Goal: Task Accomplishment & Management: Use online tool/utility

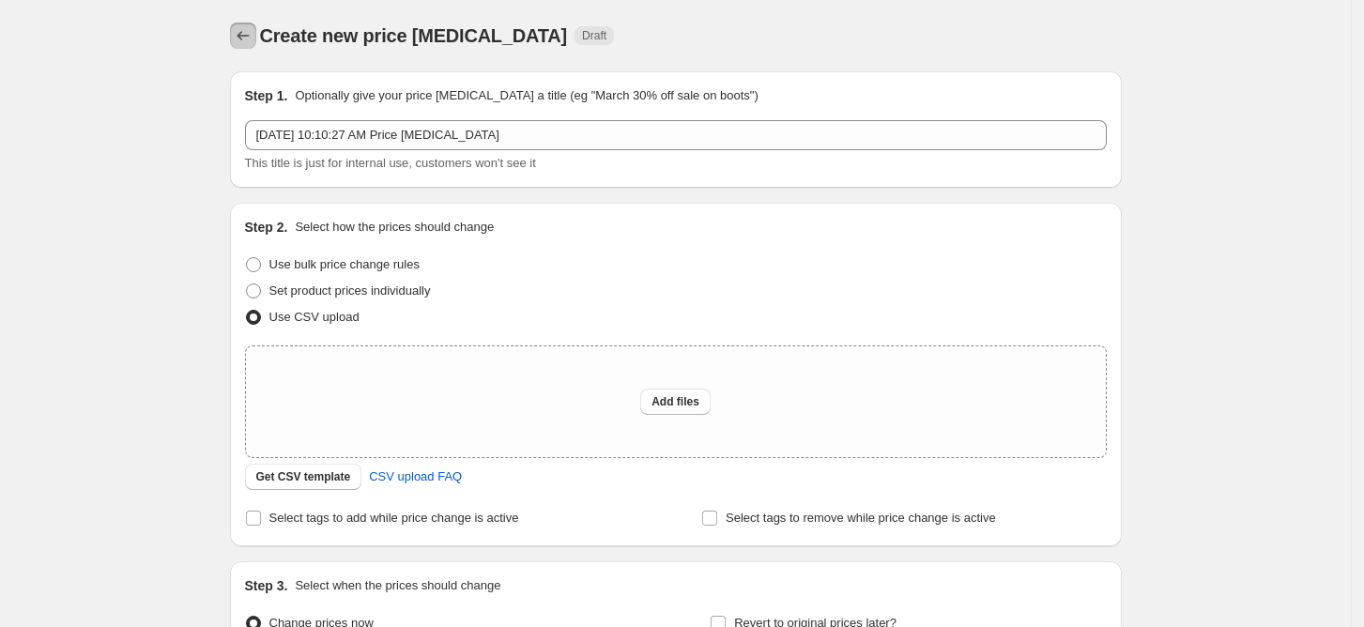
click at [253, 38] on icon "Price change jobs" at bounding box center [243, 35] width 19 height 19
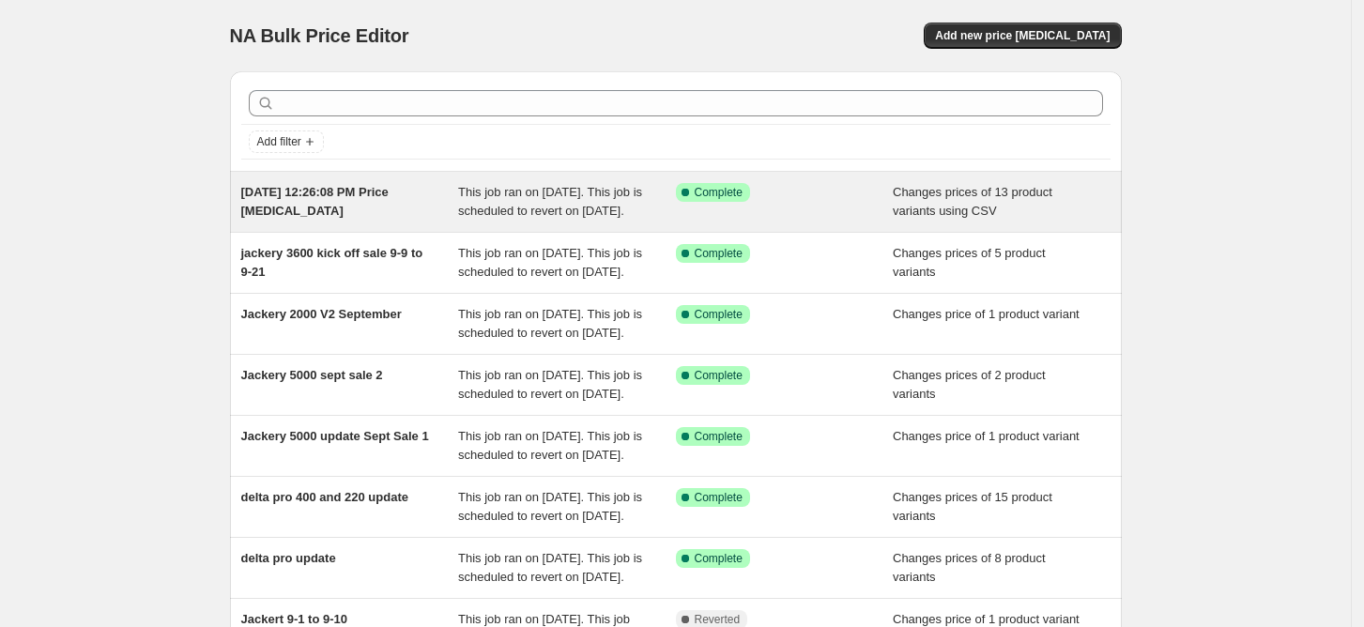
click at [330, 192] on span "[DATE] 12:26:08 PM Price [MEDICAL_DATA]" at bounding box center [314, 201] width 147 height 33
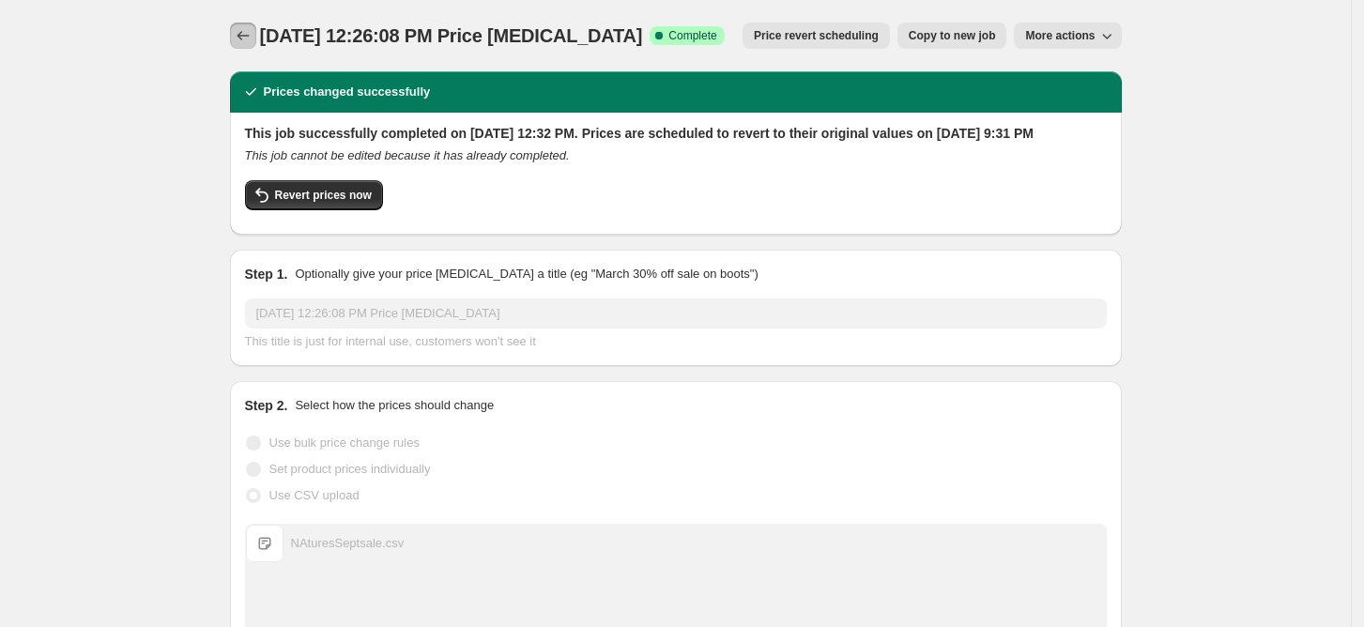
click at [244, 38] on icon "Price change jobs" at bounding box center [243, 35] width 19 height 19
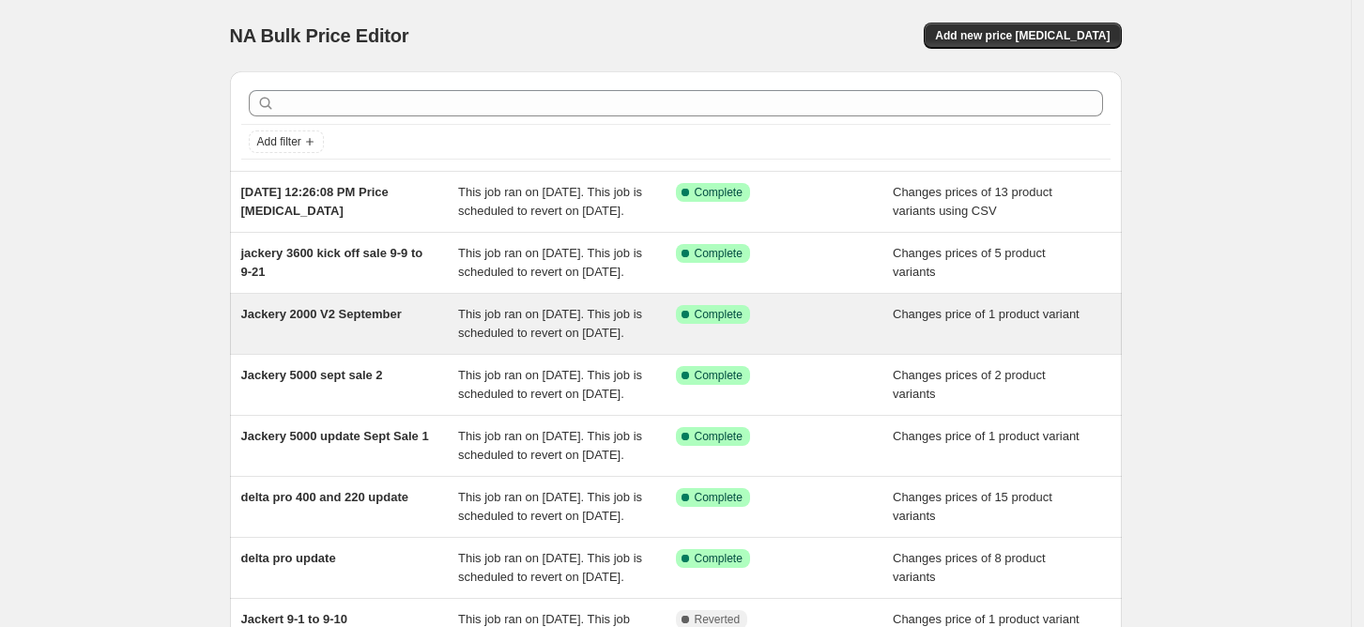
click at [353, 321] on span "Jackery 2000 V2 September" at bounding box center [321, 314] width 161 height 14
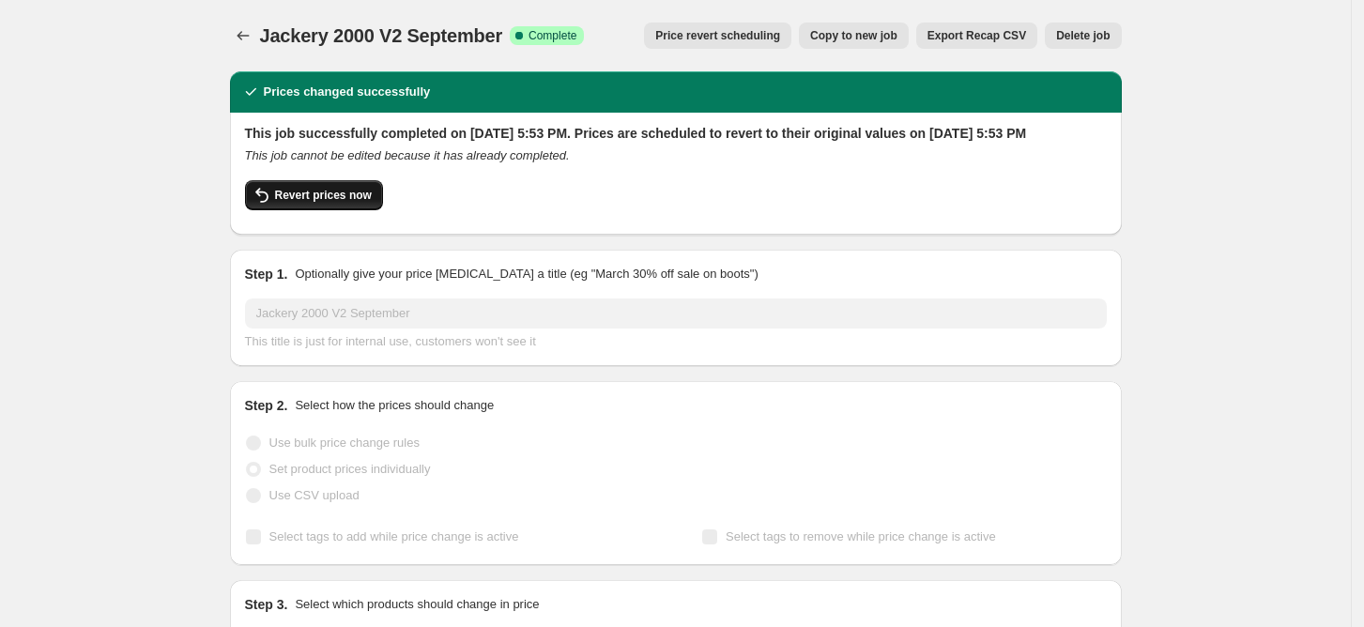
click at [303, 203] on span "Revert prices now" at bounding box center [323, 195] width 97 height 15
checkbox input "false"
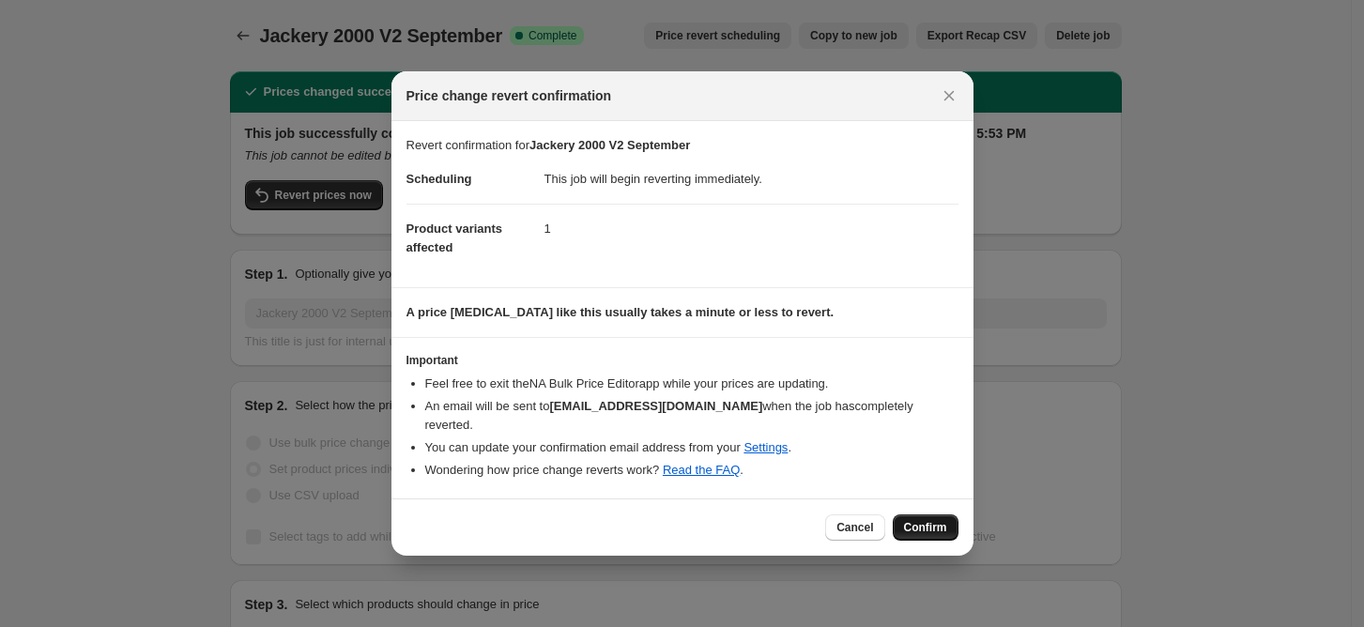
click at [916, 520] on span "Confirm" at bounding box center [925, 527] width 43 height 15
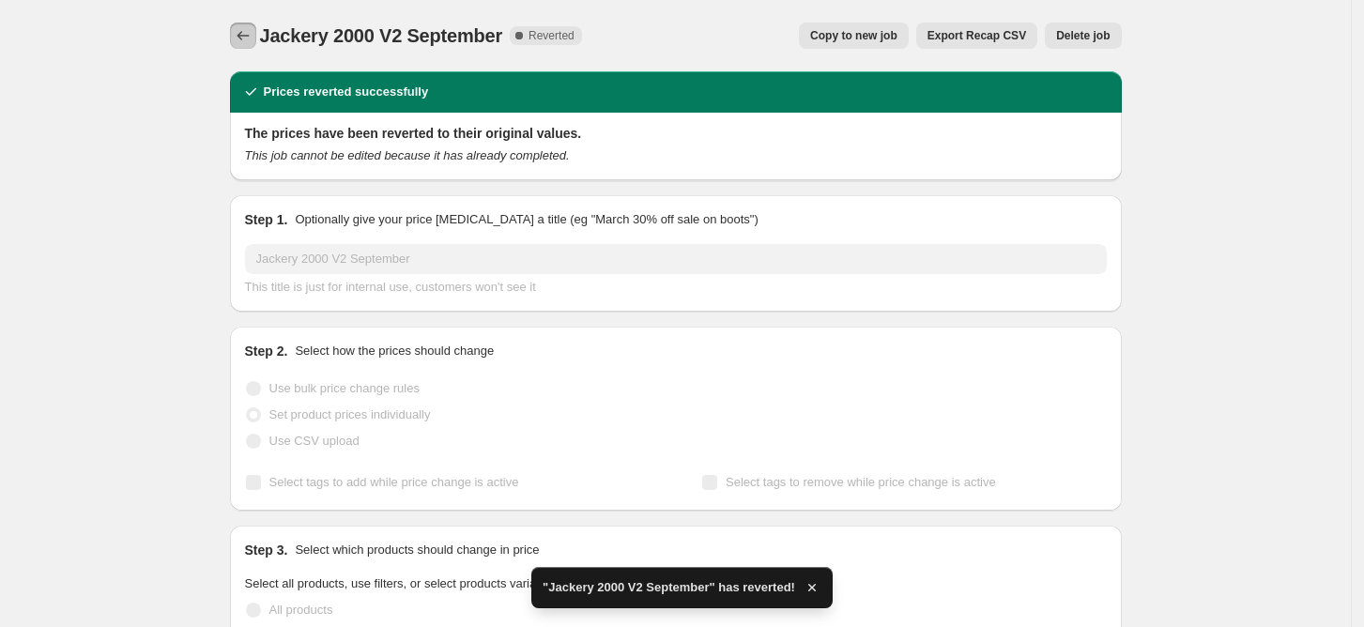
click at [242, 35] on icon "Price change jobs" at bounding box center [243, 35] width 19 height 19
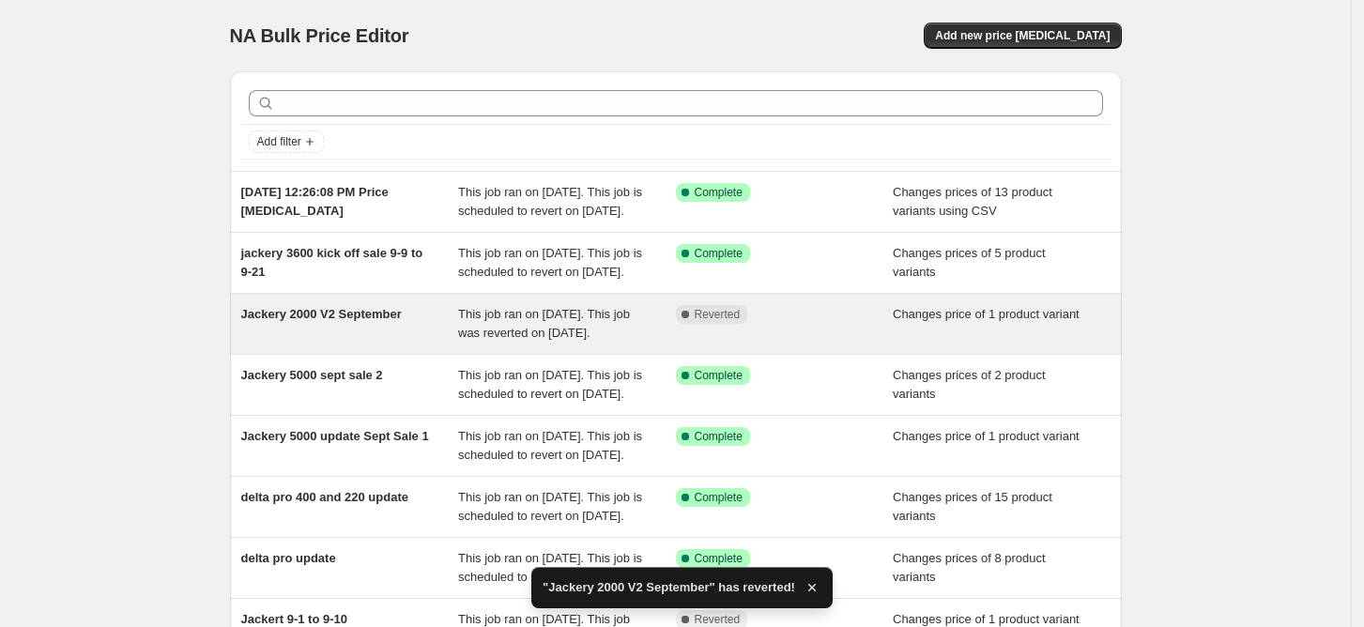
click at [304, 321] on span "Jackery 2000 V2 September" at bounding box center [321, 314] width 161 height 14
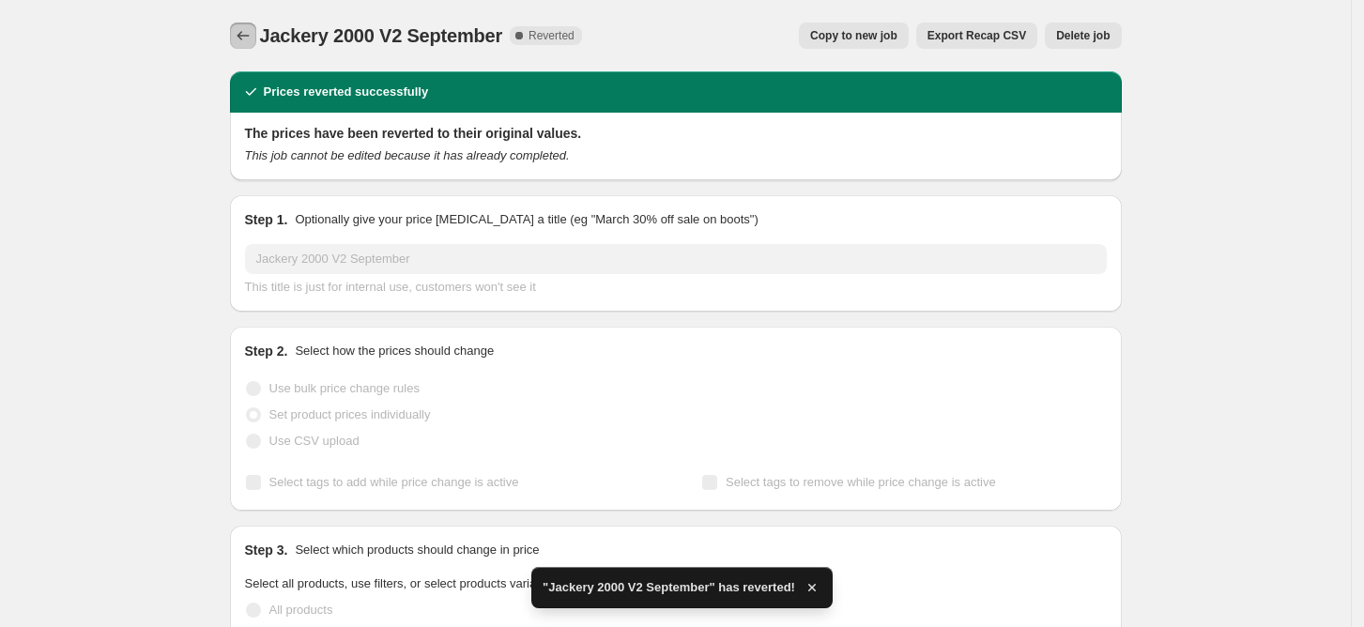
click at [237, 33] on button "Price change jobs" at bounding box center [243, 36] width 26 height 26
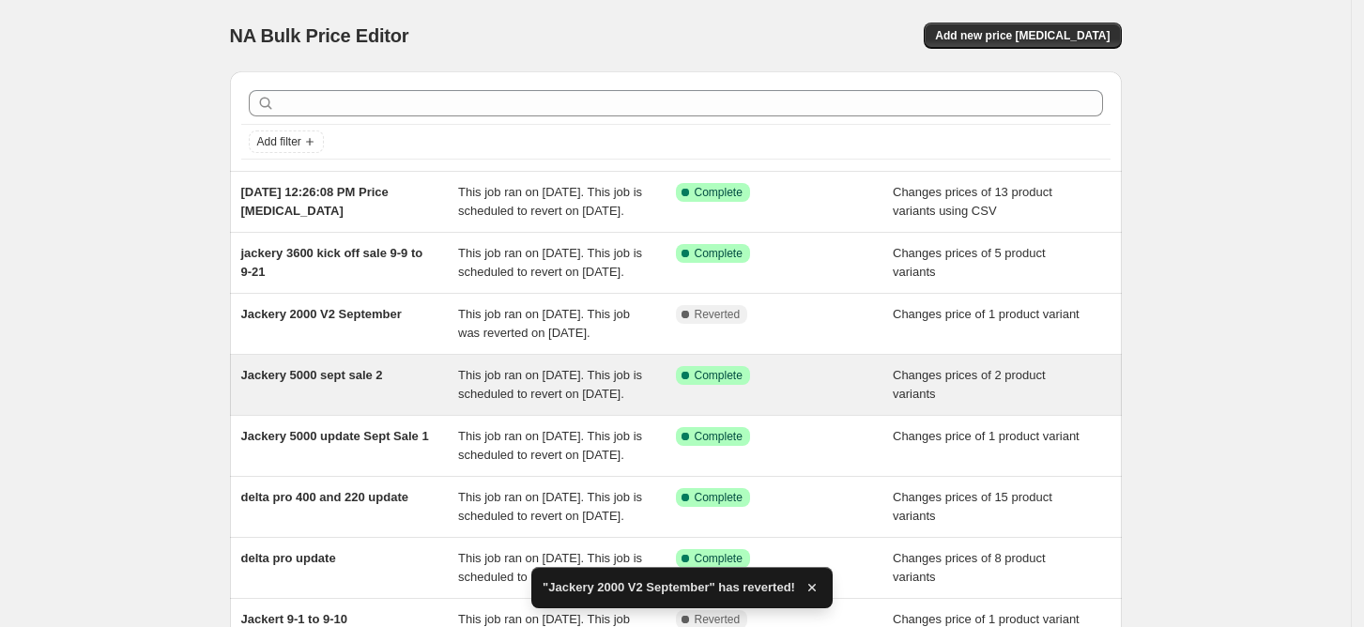
click at [327, 382] on span "Jackery 5000 sept sale 2" at bounding box center [312, 375] width 142 height 14
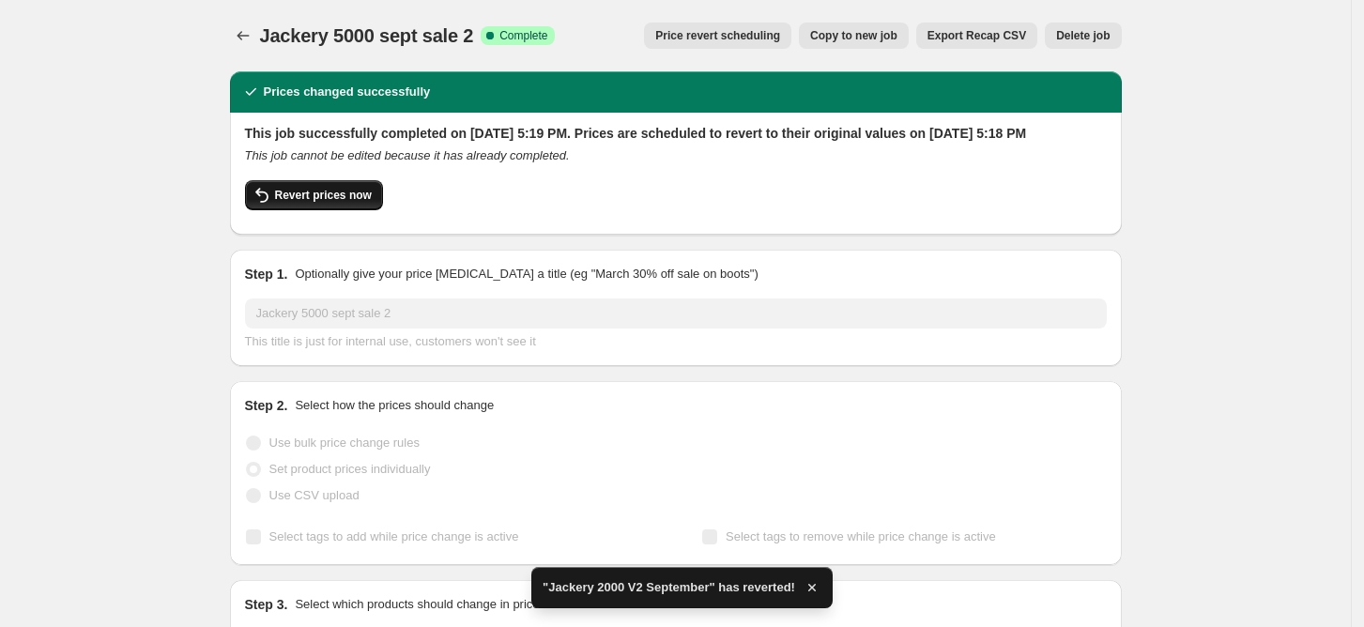
click at [293, 203] on span "Revert prices now" at bounding box center [323, 195] width 97 height 15
checkbox input "false"
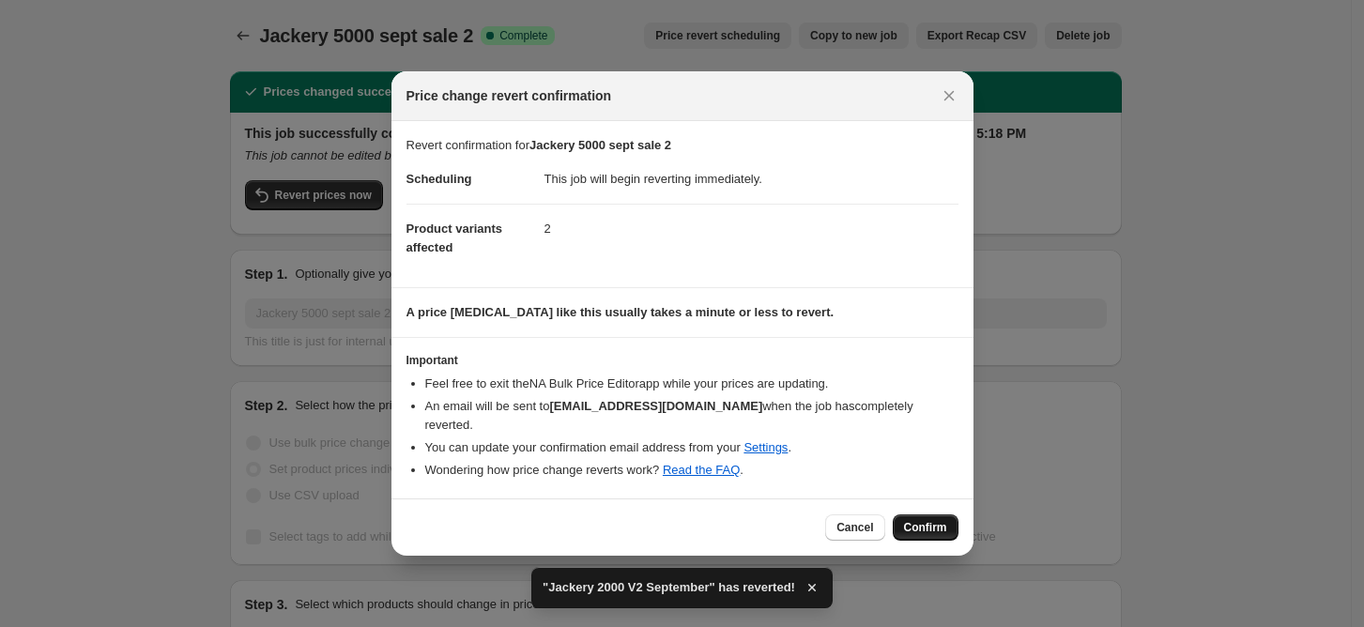
click at [927, 514] on button "Confirm" at bounding box center [926, 527] width 66 height 26
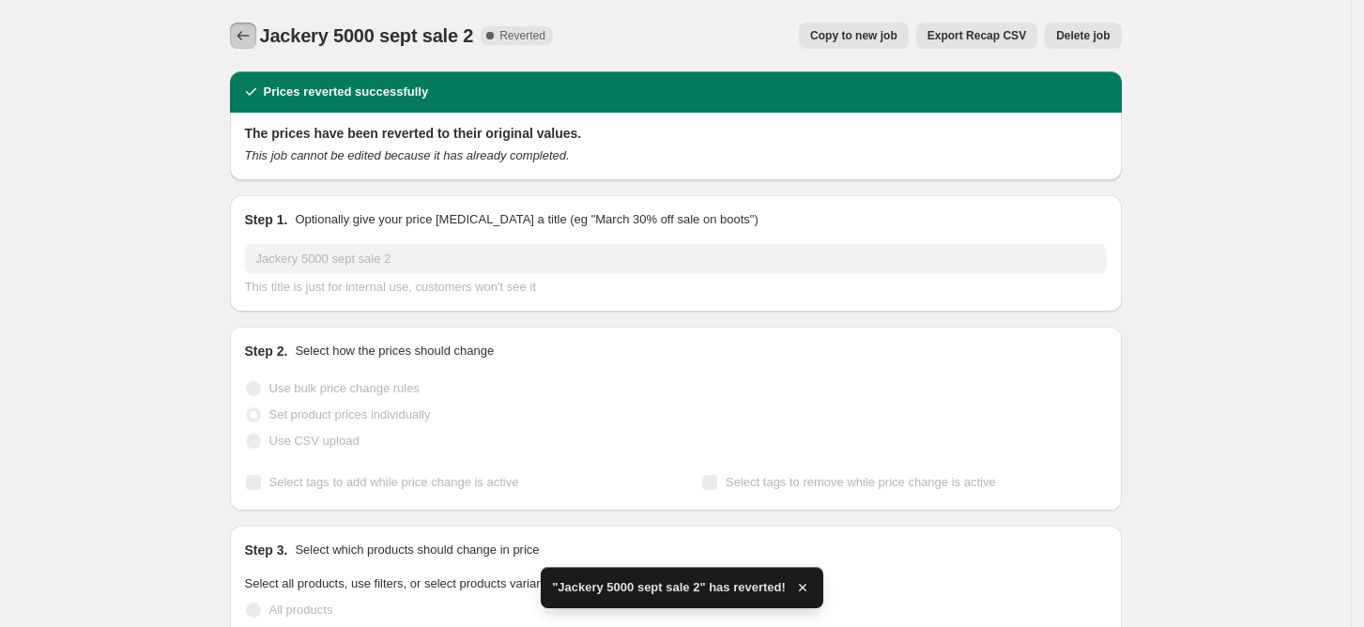
click at [242, 29] on icon "Price change jobs" at bounding box center [243, 35] width 19 height 19
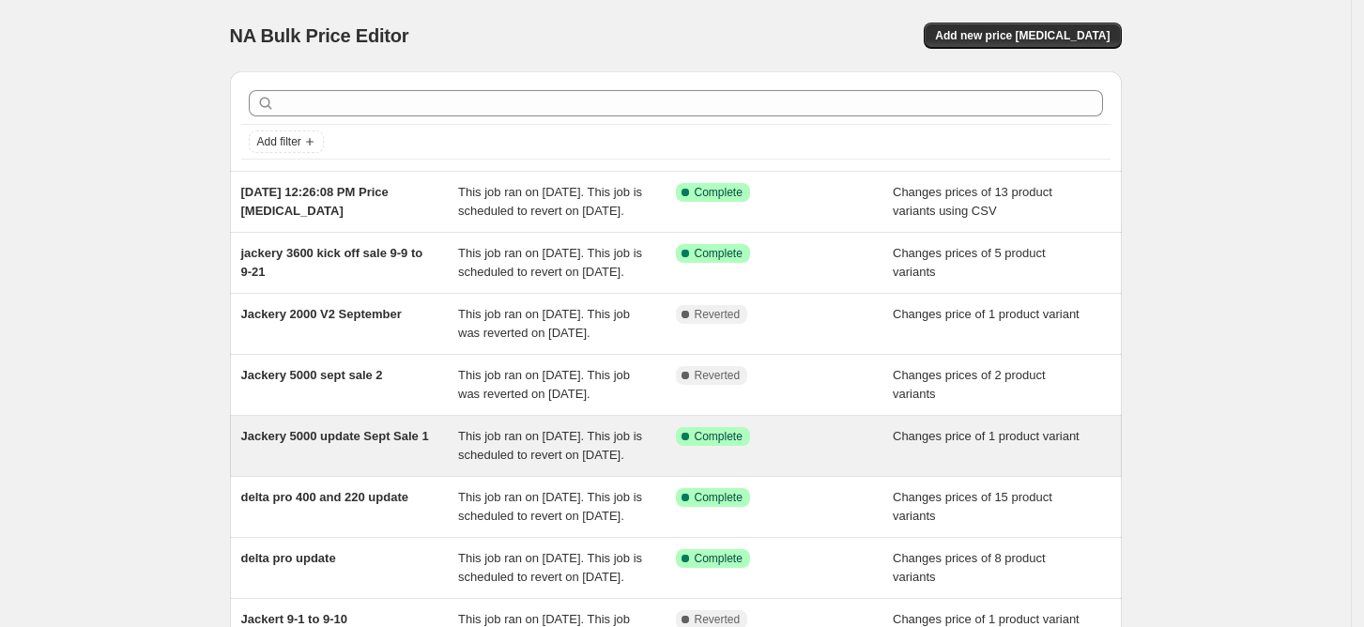
click at [315, 443] on span "Jackery 5000 update Sept Sale 1" at bounding box center [335, 436] width 188 height 14
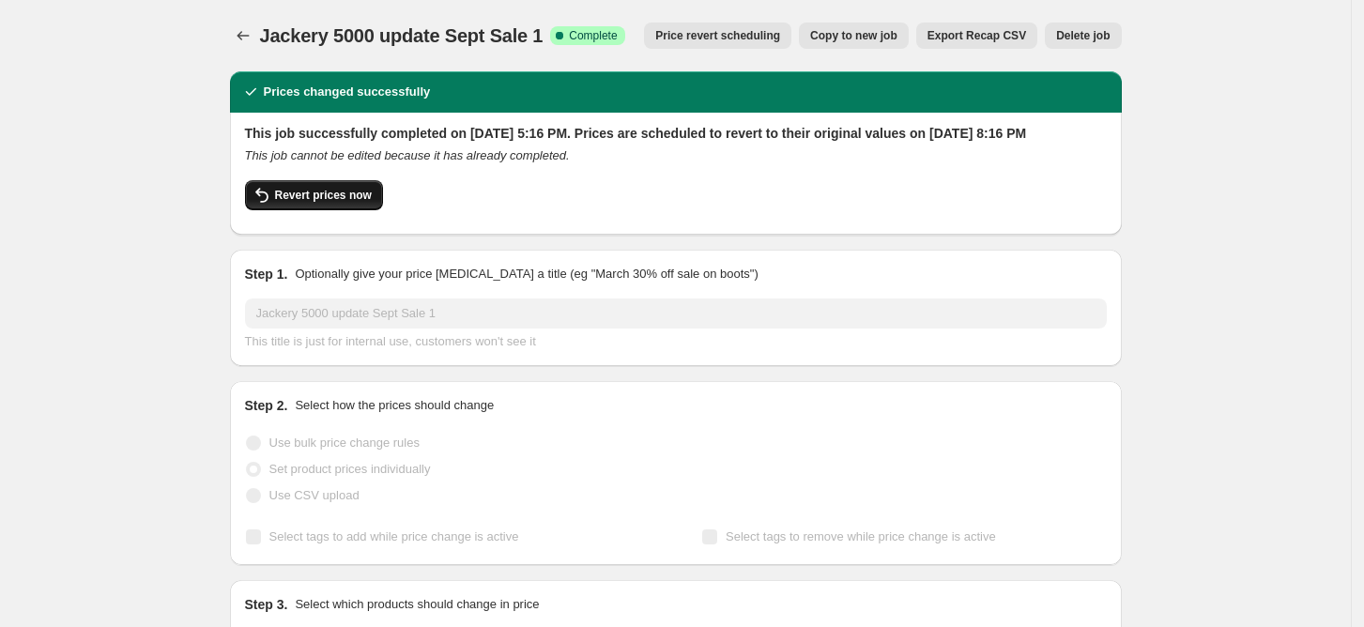
click at [323, 203] on span "Revert prices now" at bounding box center [323, 195] width 97 height 15
checkbox input "false"
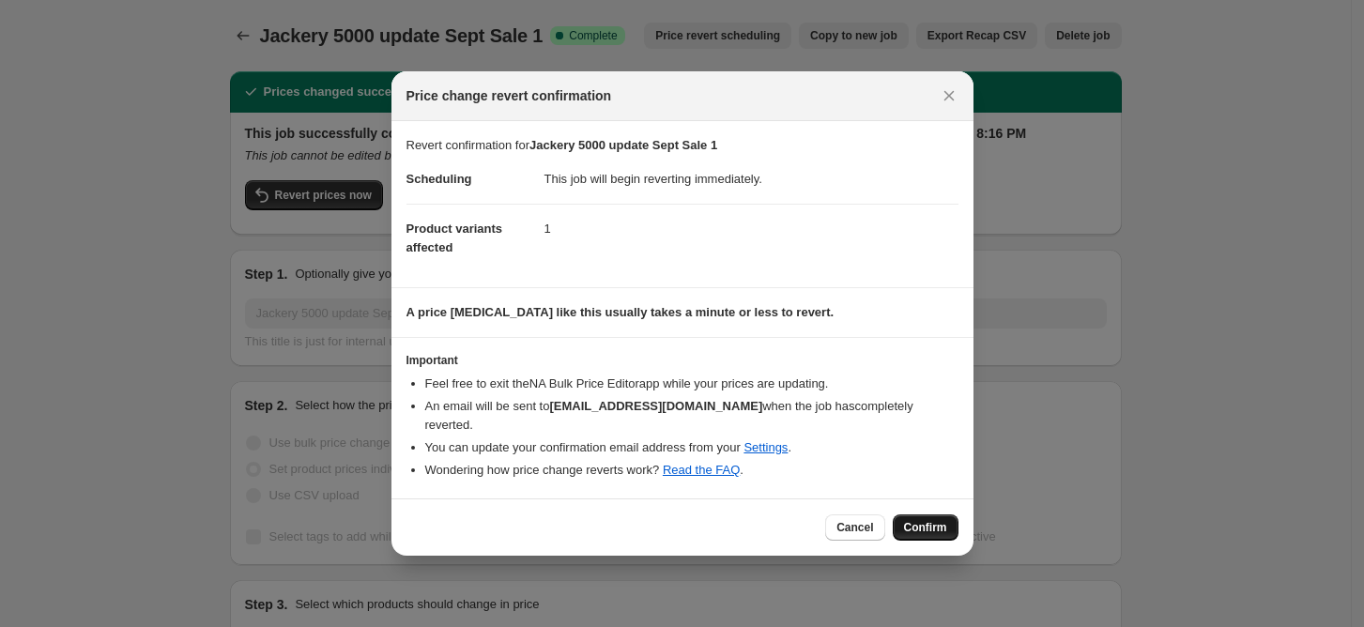
click at [943, 520] on span "Confirm" at bounding box center [925, 527] width 43 height 15
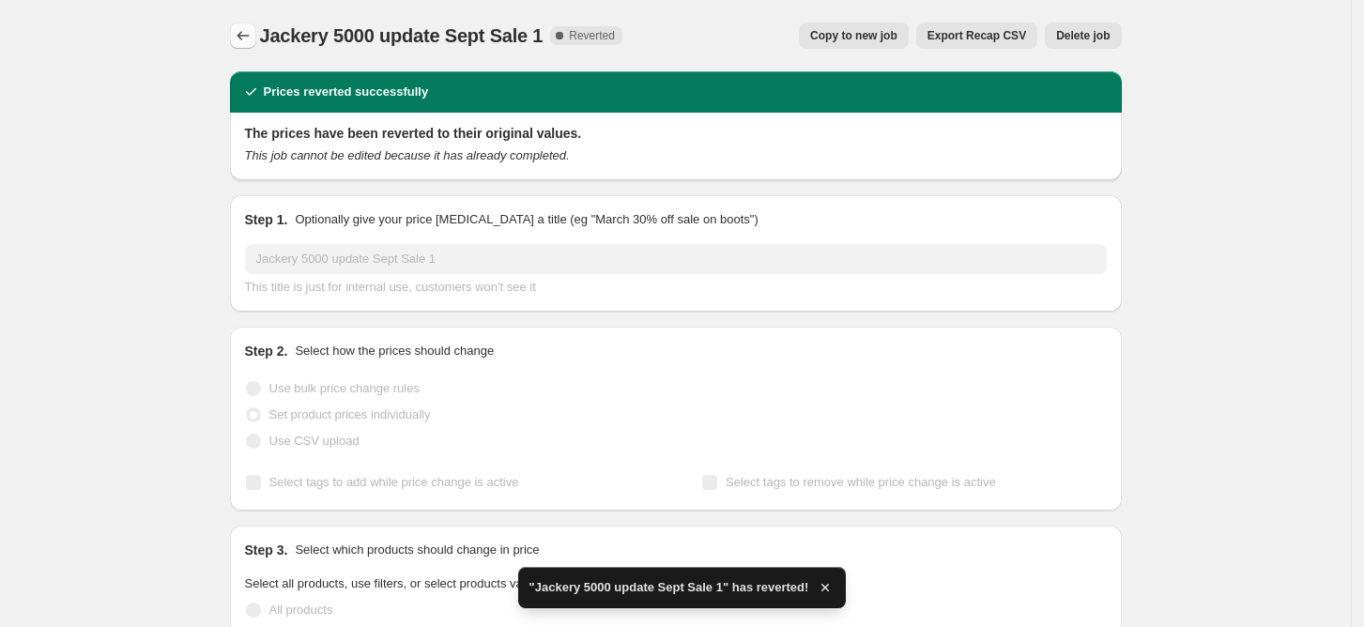
click at [242, 33] on icon "Price change jobs" at bounding box center [243, 35] width 19 height 19
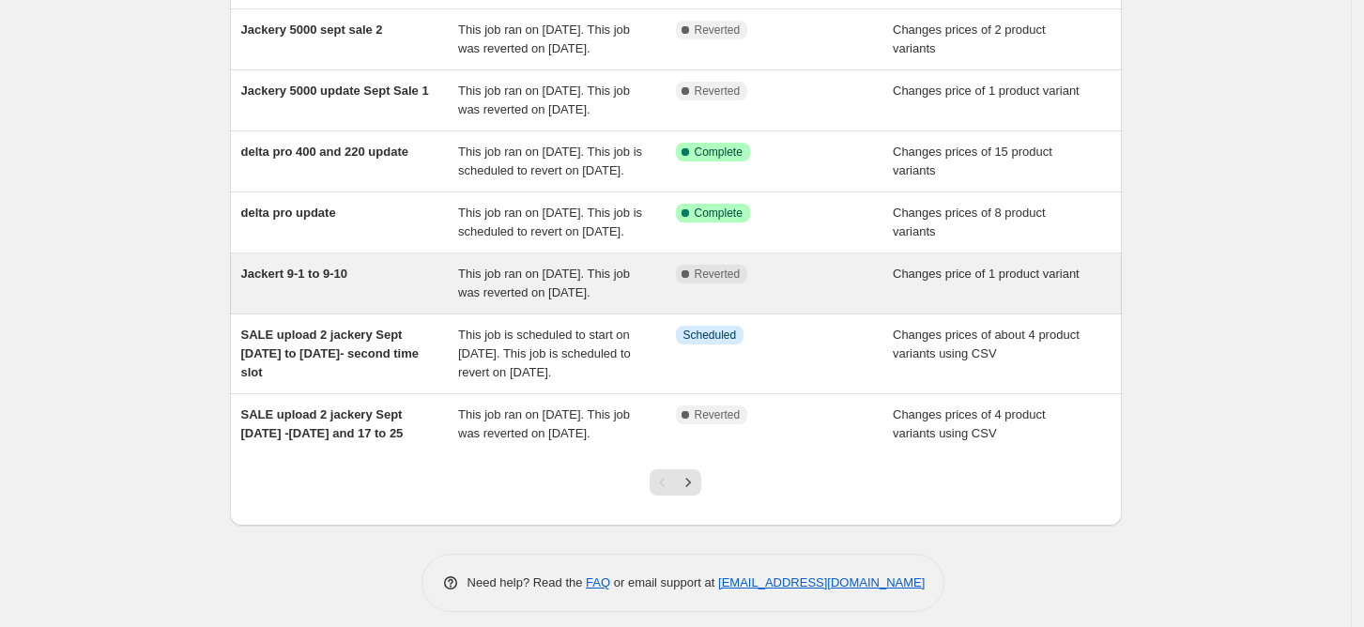
scroll to position [376, 0]
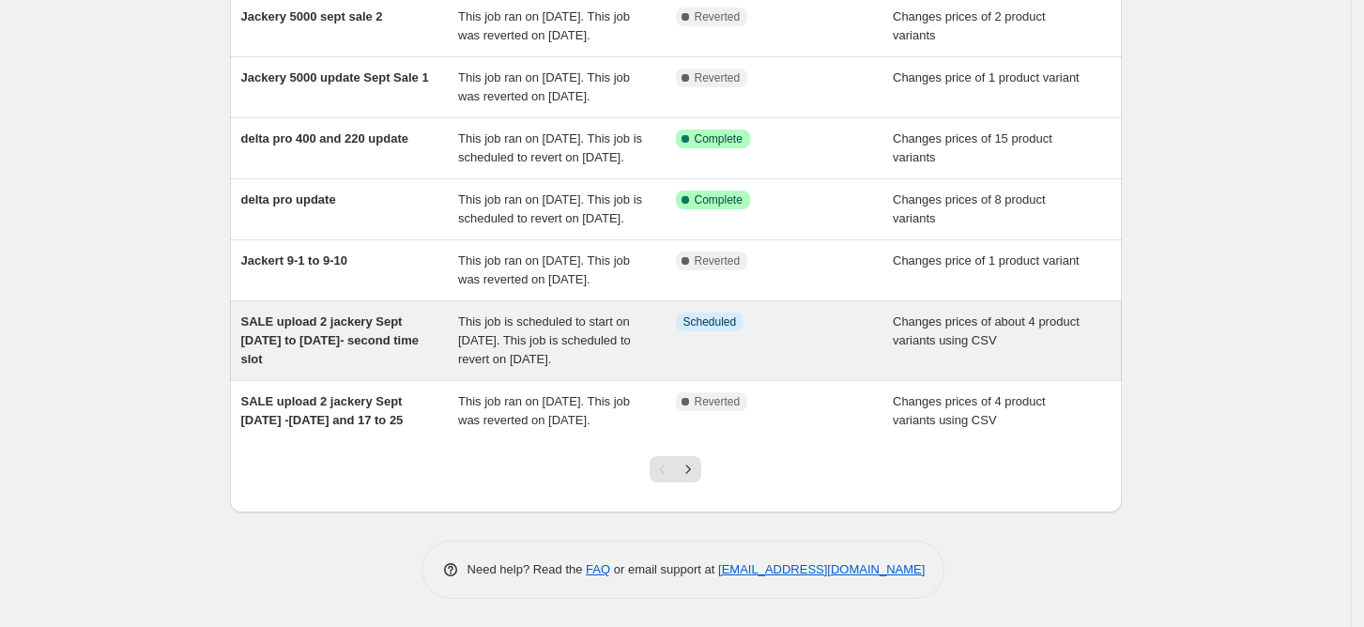
click at [345, 366] on span "SALE upload 2 jackery Sept [DATE] to [DATE]- second time slot" at bounding box center [329, 340] width 177 height 52
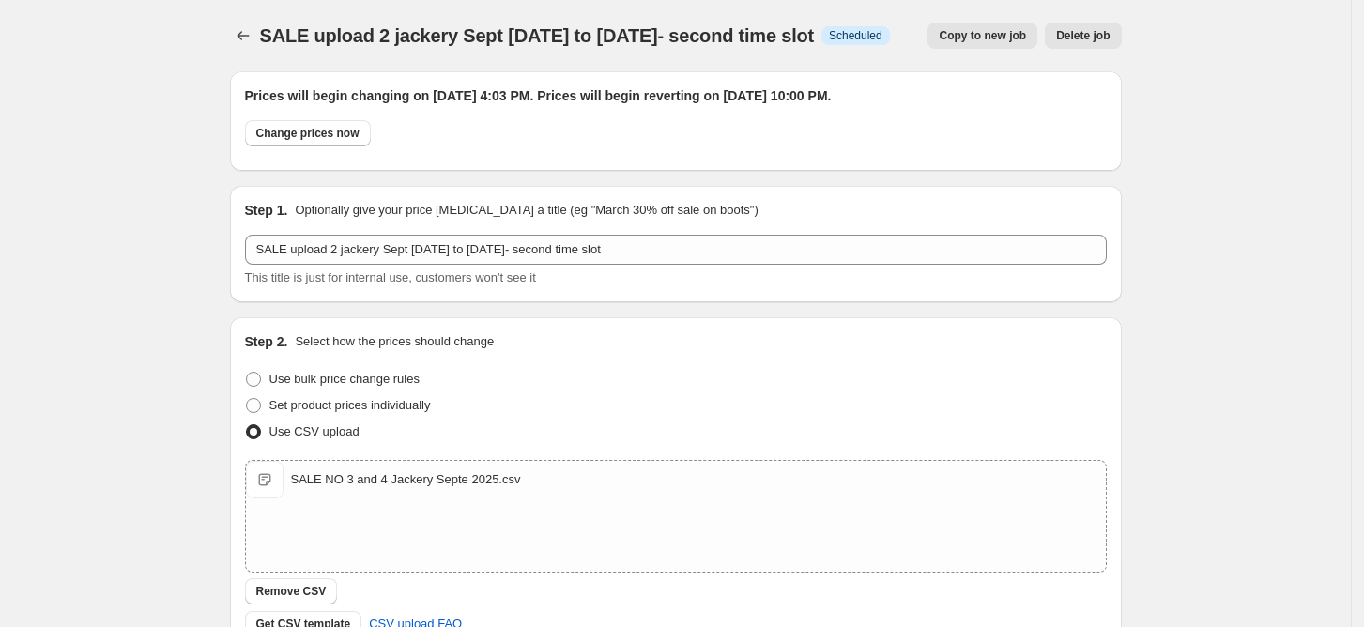
click at [1084, 33] on span "Delete job" at bounding box center [1083, 35] width 54 height 15
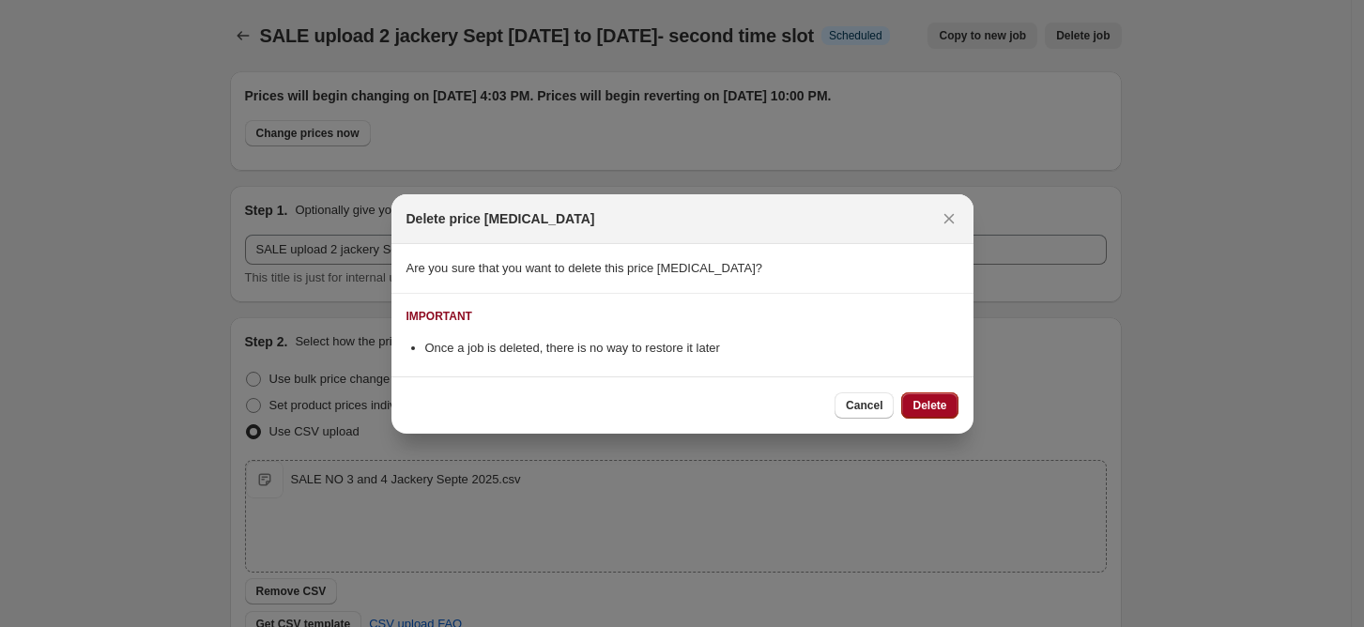
click at [942, 406] on span "Delete" at bounding box center [930, 405] width 34 height 15
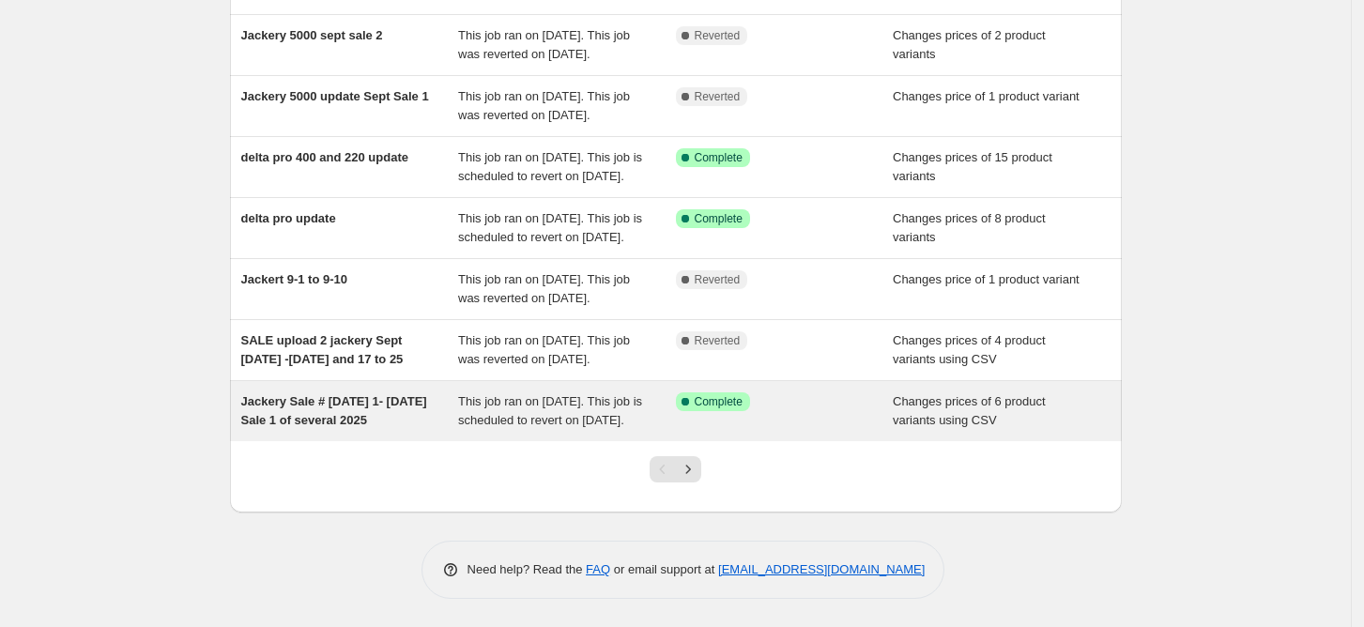
scroll to position [500, 0]
click at [324, 416] on span "Jackery Sale # [DATE] 1- [DATE] Sale 1 of several 2025" at bounding box center [334, 410] width 186 height 33
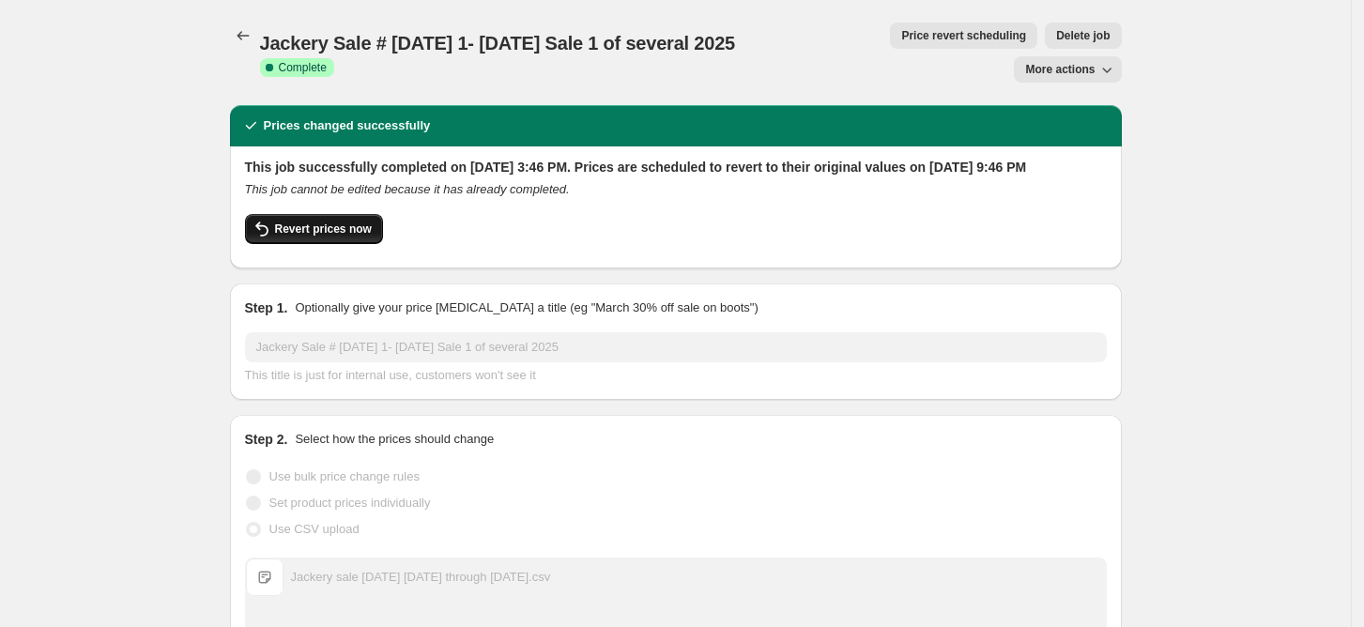
click at [303, 222] on span "Revert prices now" at bounding box center [323, 229] width 97 height 15
checkbox input "false"
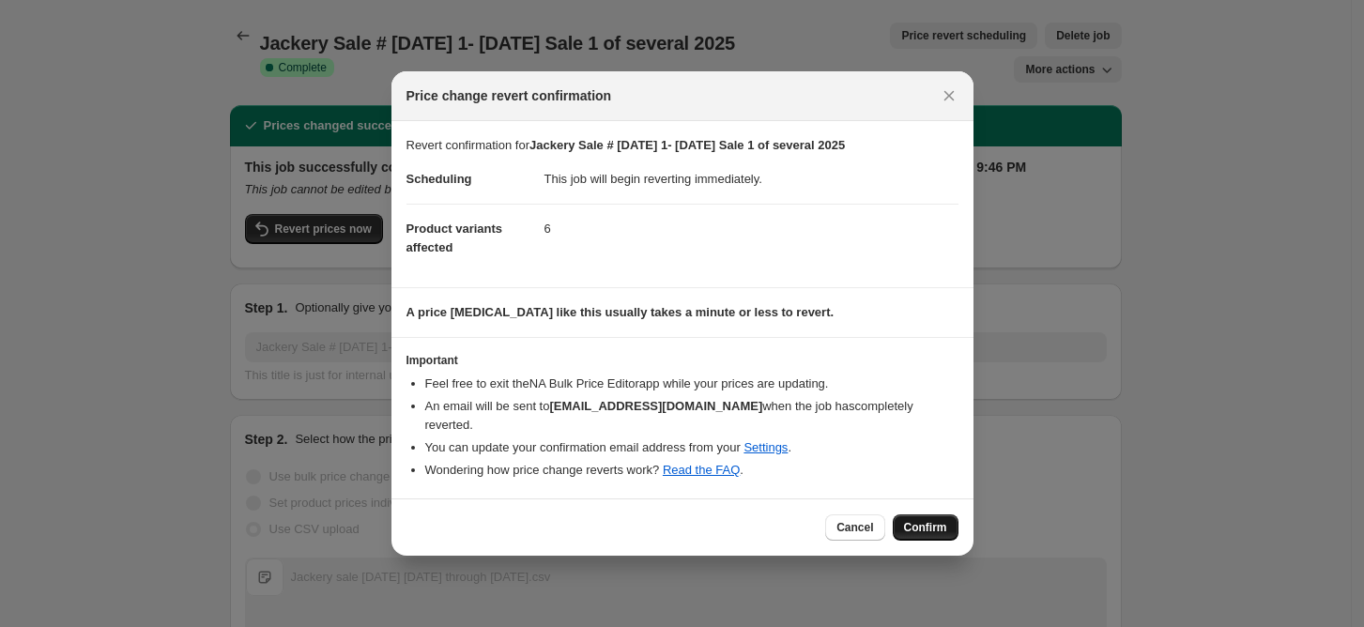
click at [930, 520] on span "Confirm" at bounding box center [925, 527] width 43 height 15
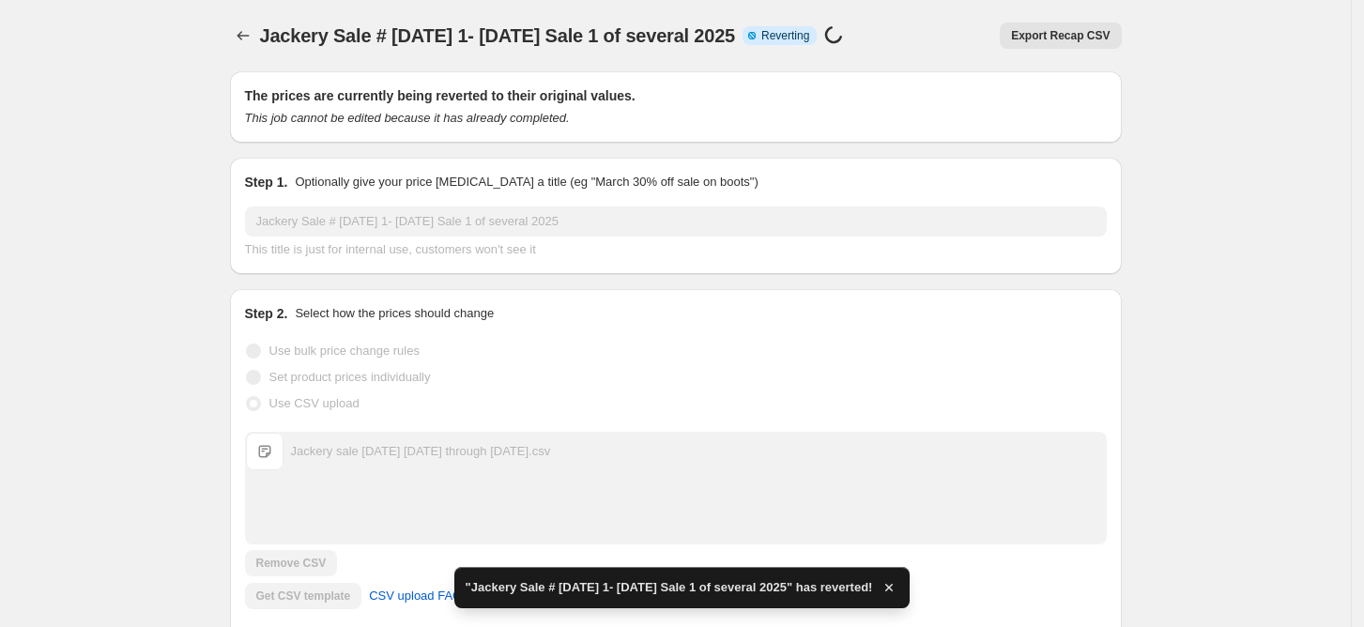
checkbox input "true"
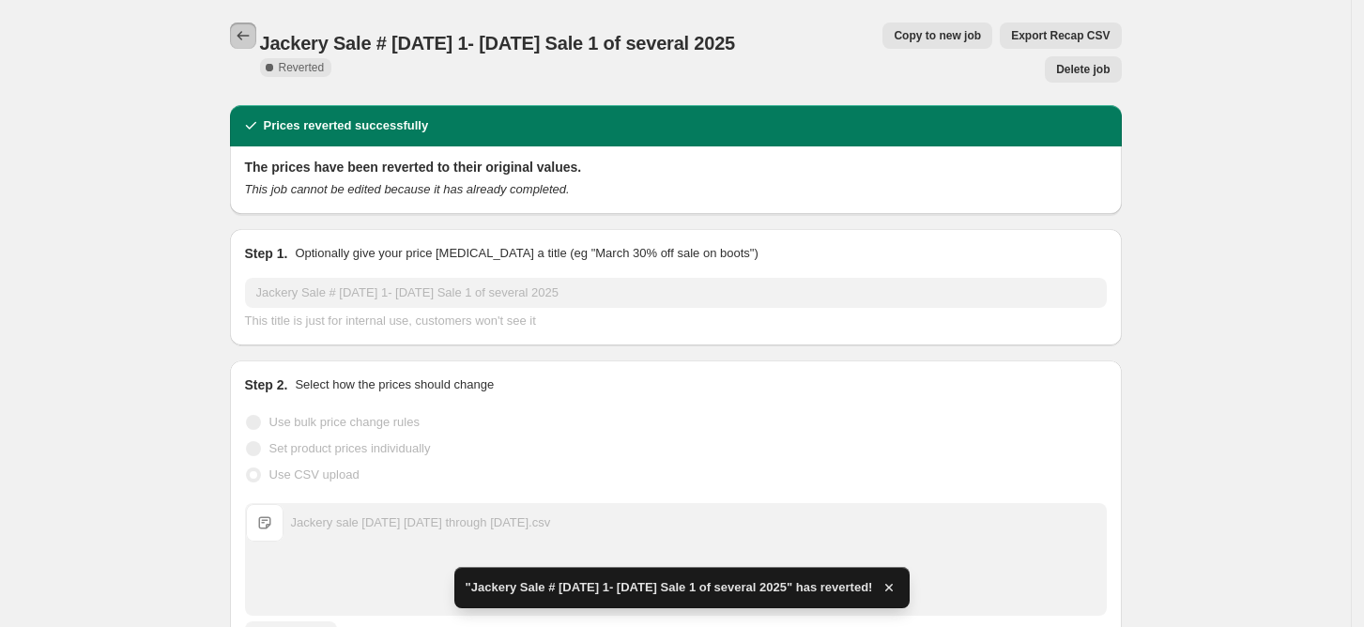
click at [240, 36] on icon "Price change jobs" at bounding box center [243, 35] width 19 height 19
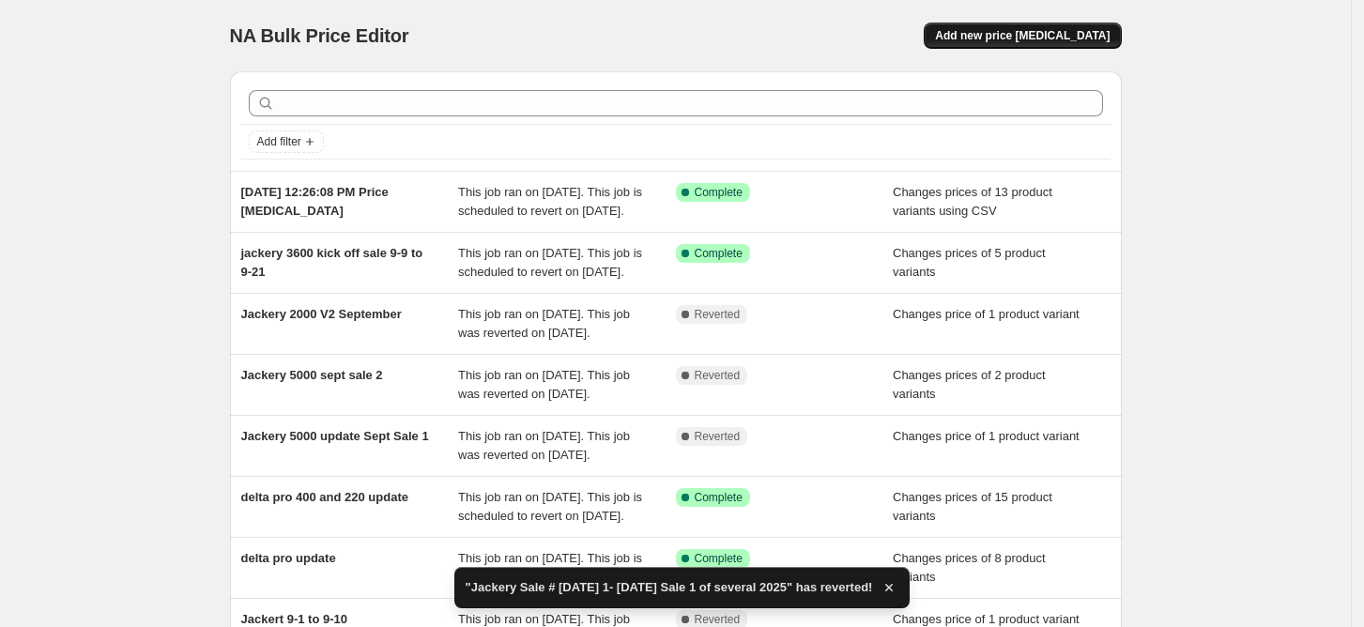
click at [1013, 36] on span "Add new price [MEDICAL_DATA]" at bounding box center [1022, 35] width 175 height 15
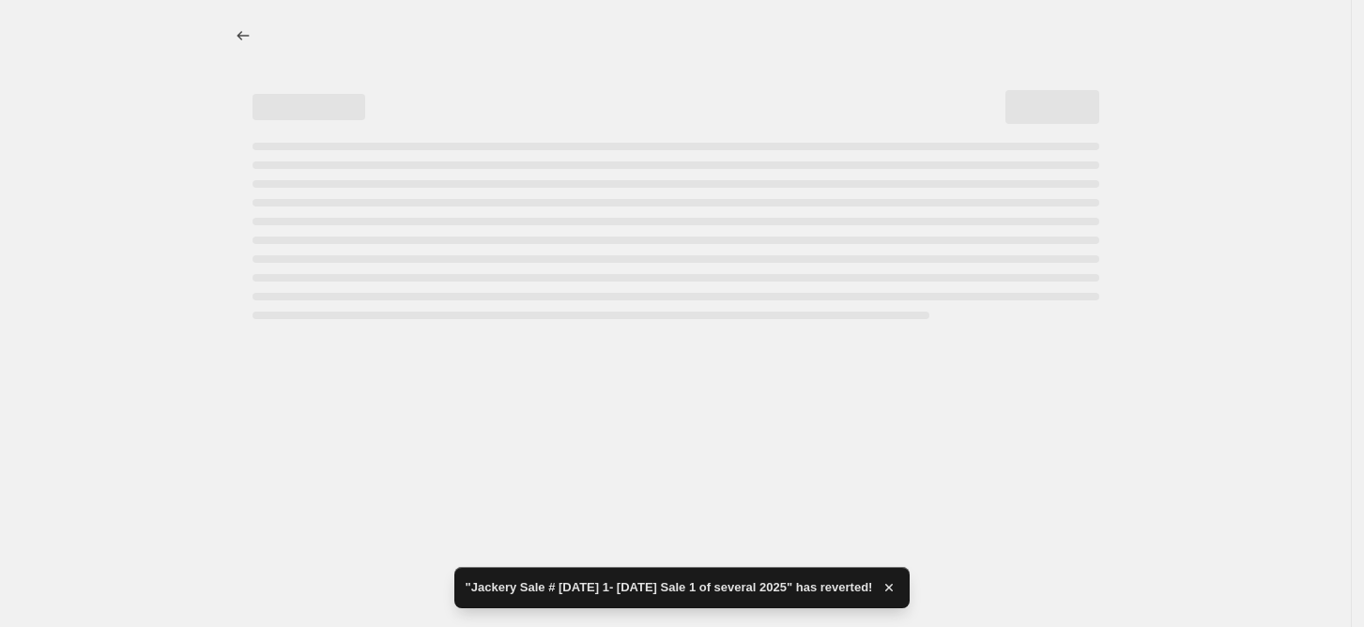
select select "percentage"
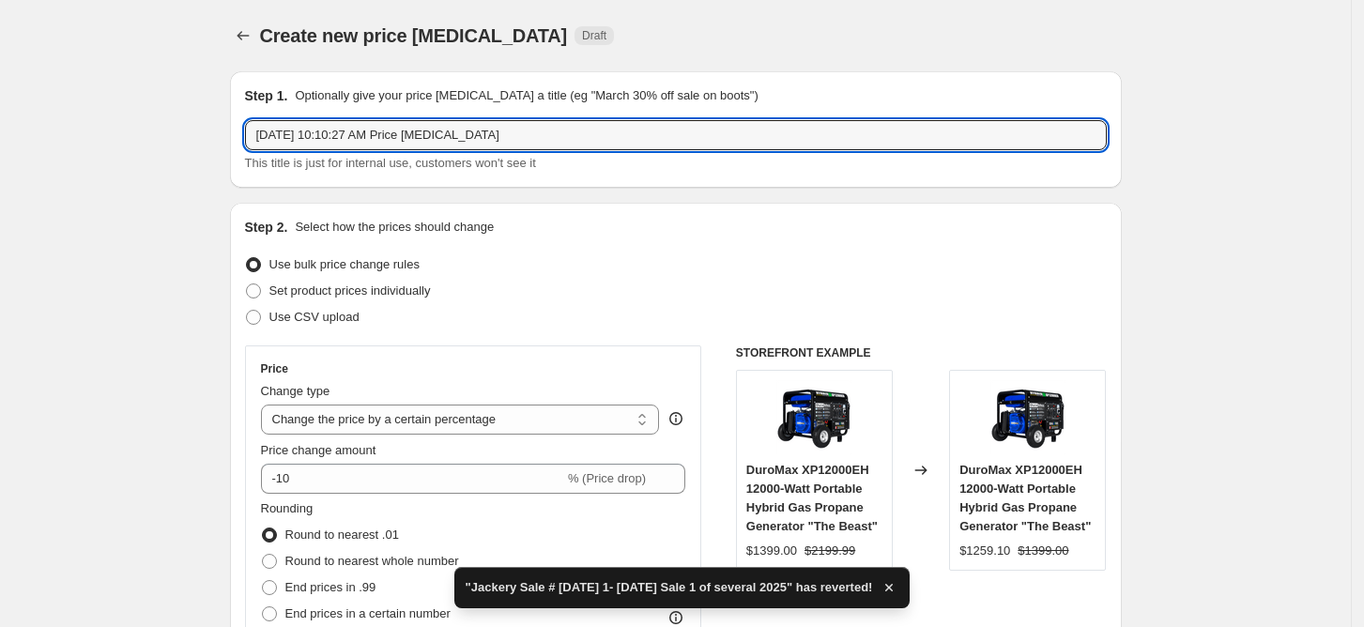
drag, startPoint x: 525, startPoint y: 140, endPoint x: 17, endPoint y: 146, distance: 507.9
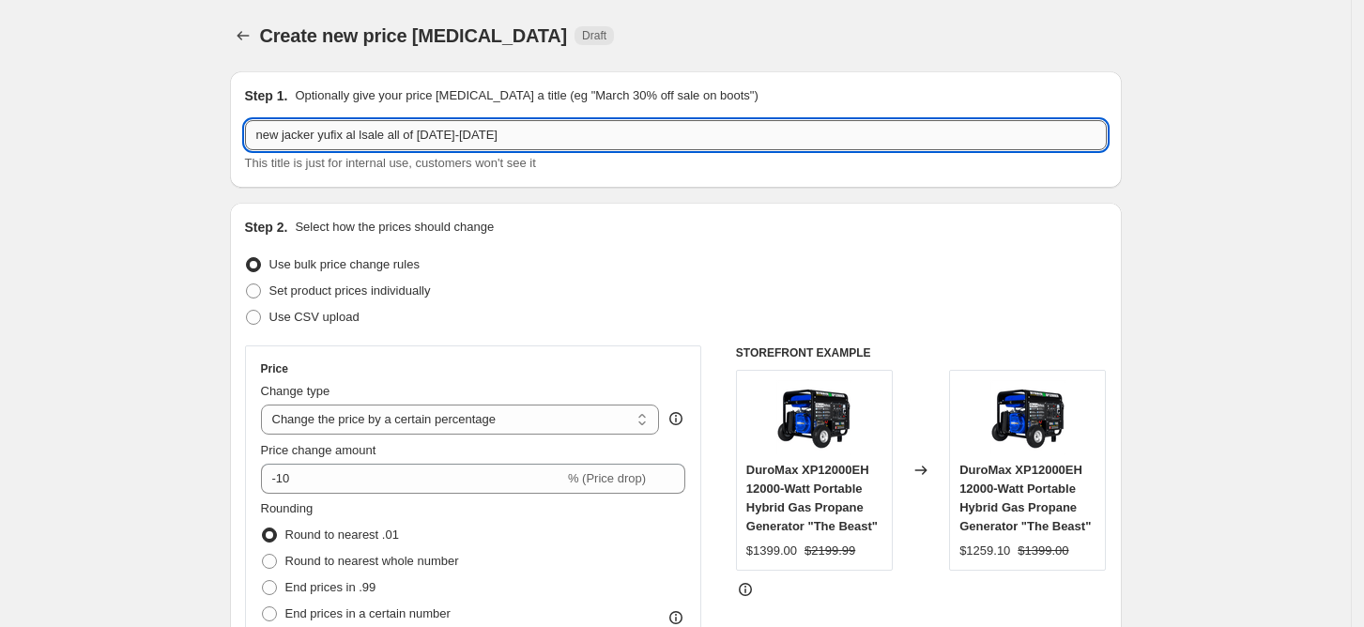
click at [344, 134] on input "new jacker yufix al lsale all of [DATE]-[DATE]" at bounding box center [676, 135] width 862 height 30
click at [376, 142] on input "new jacker all fix al lsale all of [DATE]-[DATE]" at bounding box center [676, 135] width 862 height 30
type input "new jacker all fix al sale all of [DATE]-[DATE]"
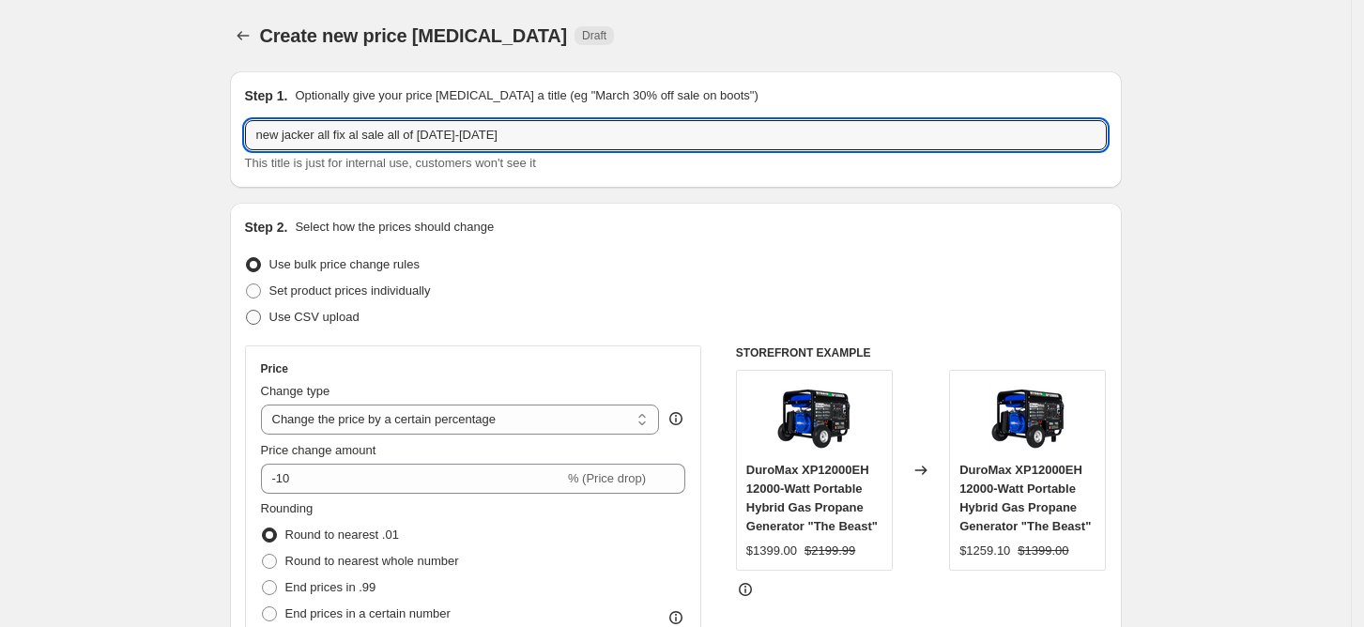
click at [258, 314] on span at bounding box center [253, 317] width 15 height 15
click at [247, 311] on input "Use CSV upload" at bounding box center [246, 310] width 1 height 1
radio input "true"
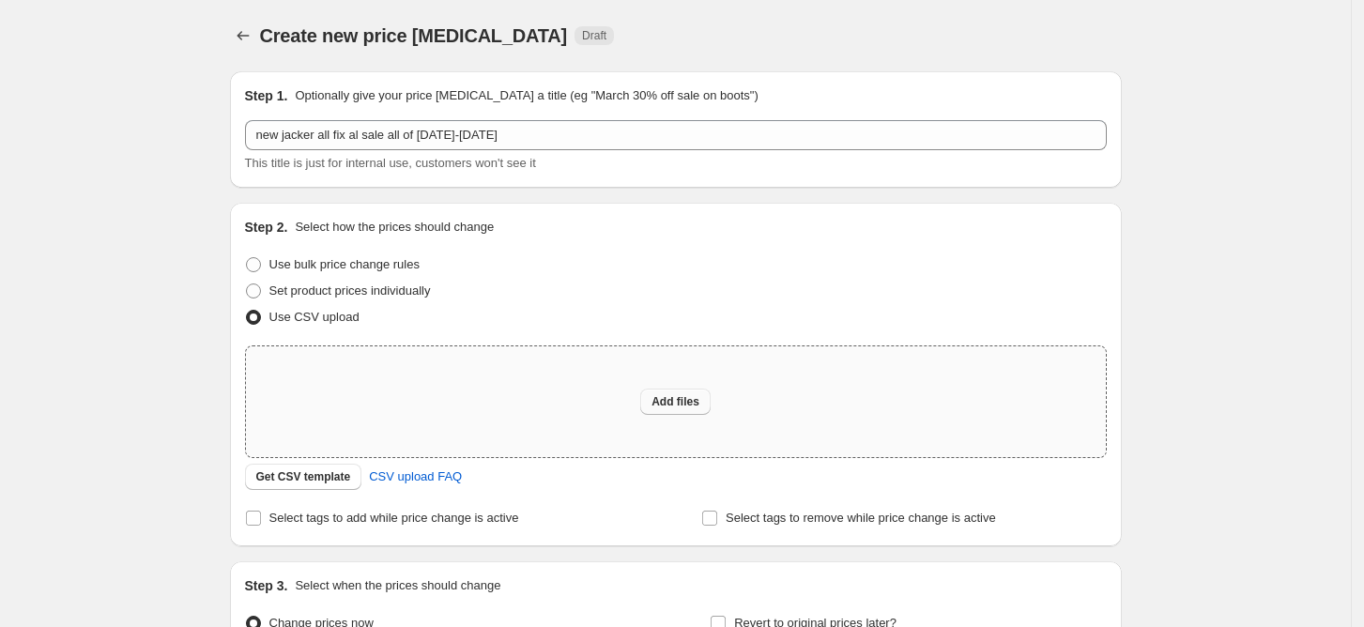
click at [692, 403] on span "Add files" at bounding box center [676, 401] width 48 height 15
type input "C:\fakepath\jack sept .csv"
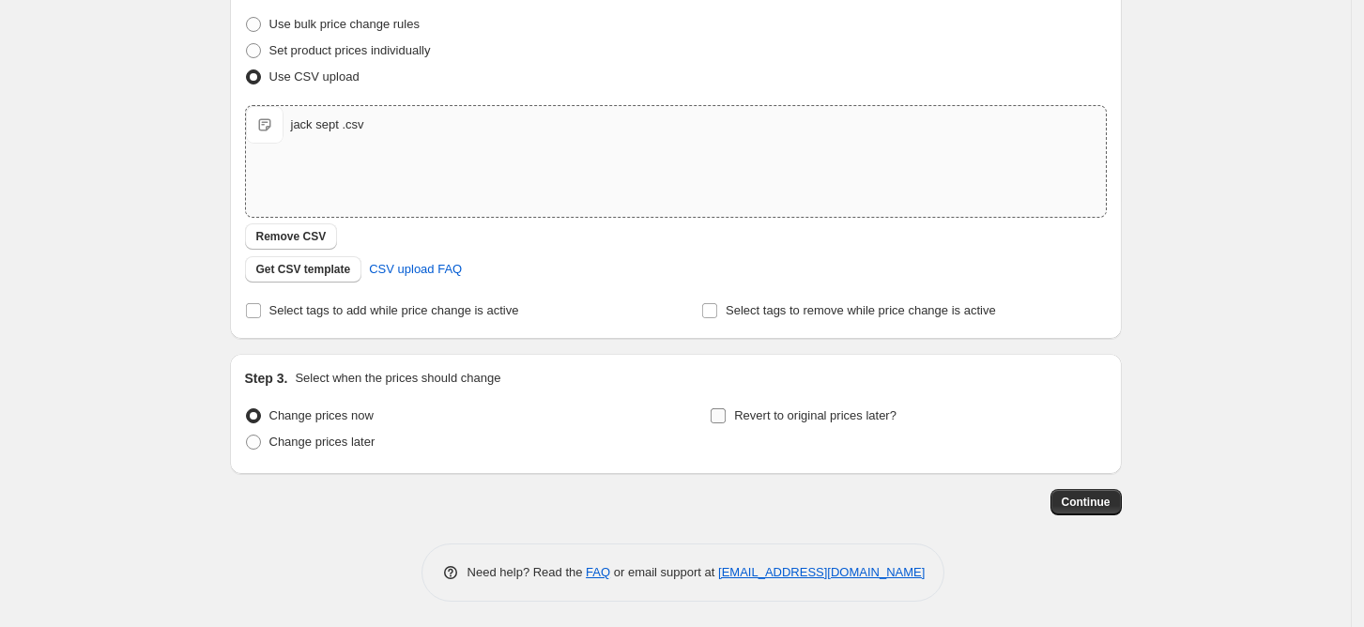
scroll to position [241, 0]
click at [719, 409] on input "Revert to original prices later?" at bounding box center [718, 414] width 15 height 15
checkbox input "true"
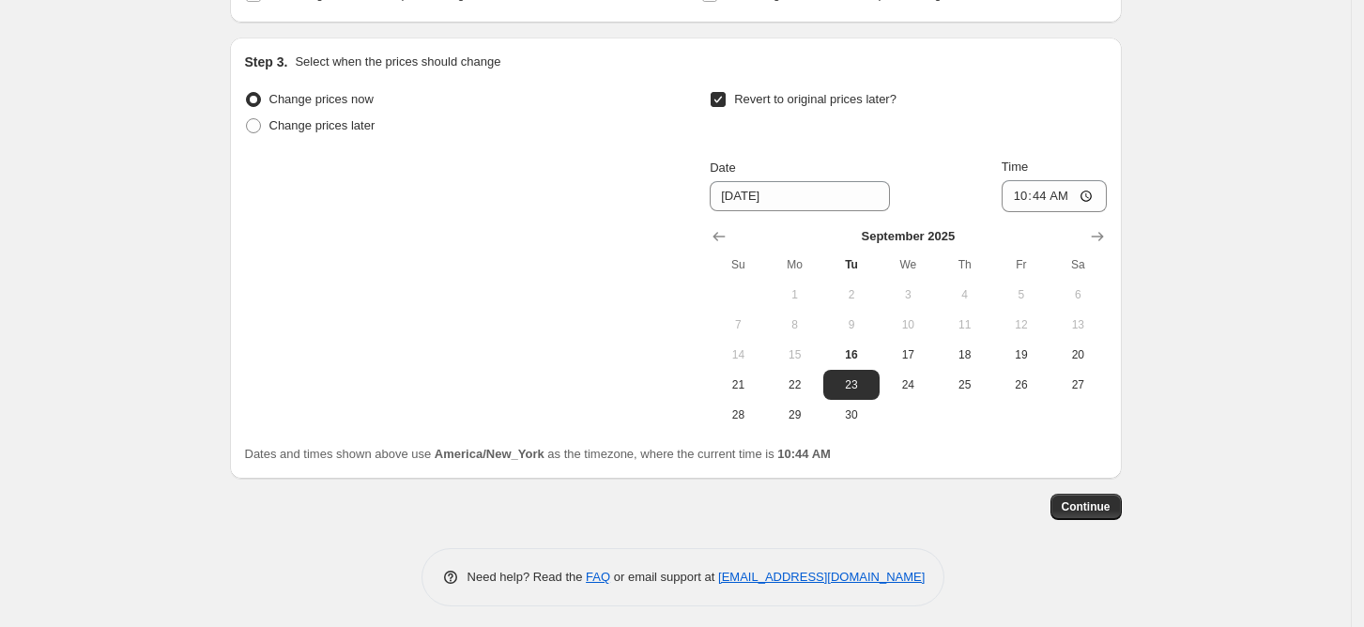
scroll to position [563, 0]
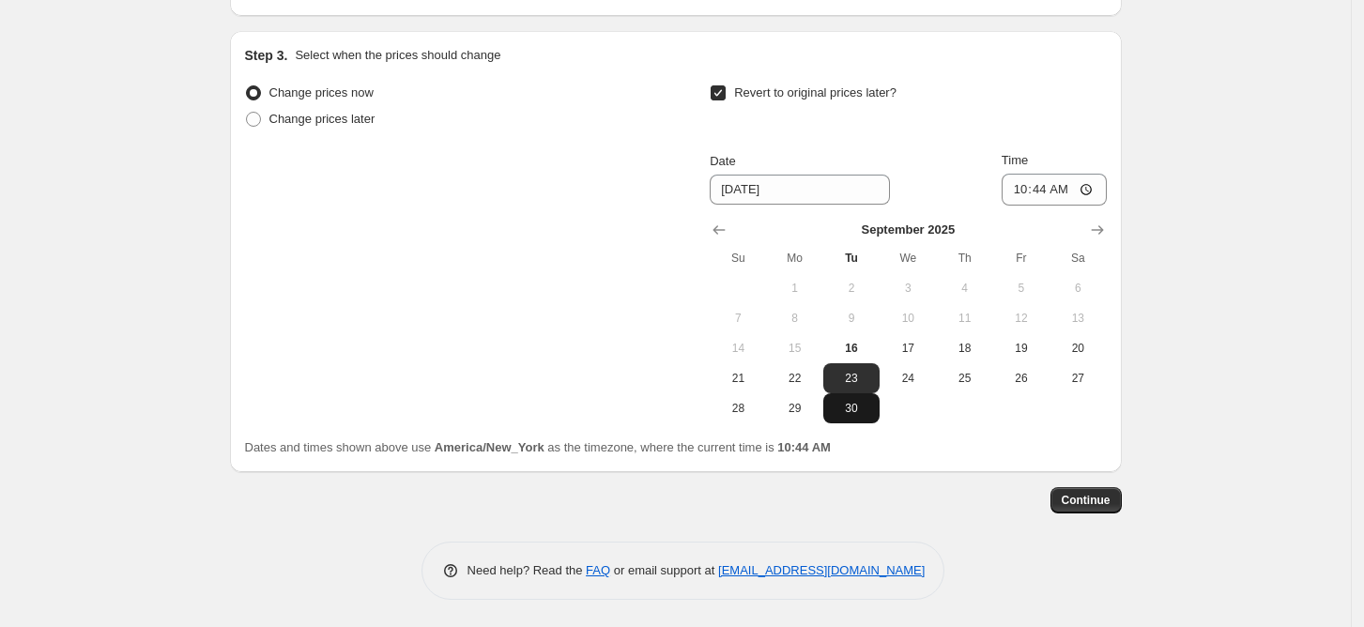
click at [858, 413] on span "30" at bounding box center [851, 408] width 41 height 15
type input "[DATE]"
click at [1061, 191] on input "10:44" at bounding box center [1054, 190] width 105 height 32
type input "22:44"
click at [1097, 503] on span "Continue" at bounding box center [1086, 500] width 49 height 15
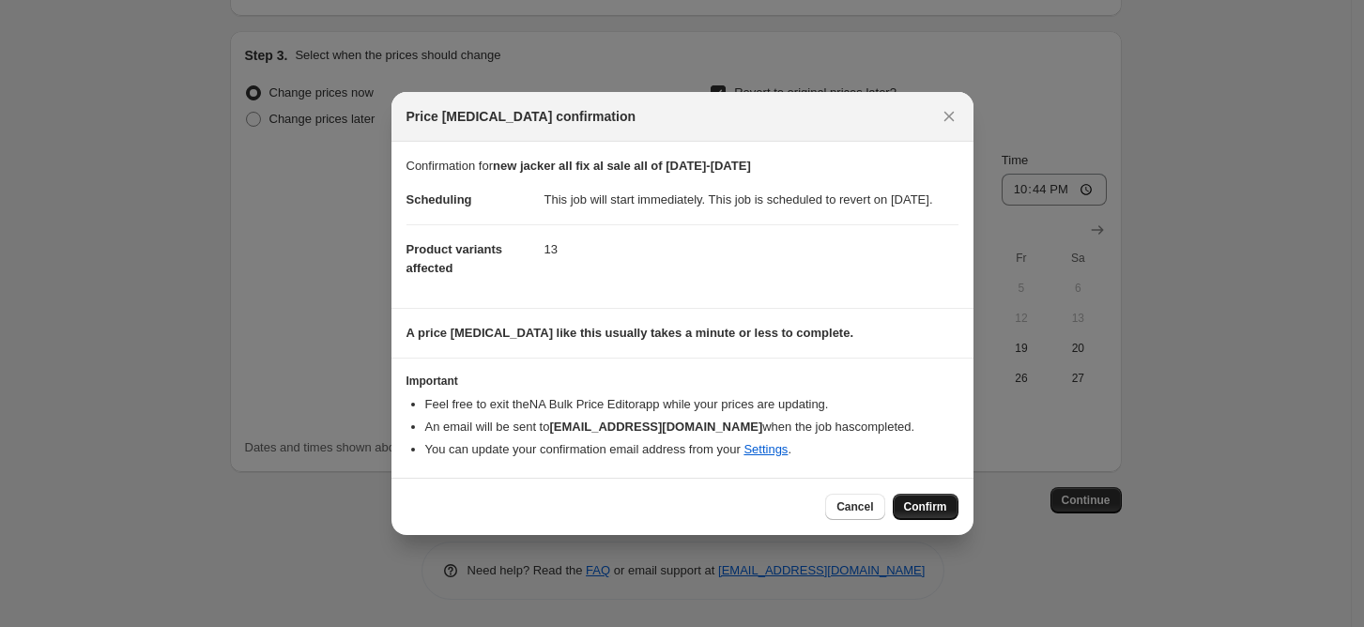
click at [937, 514] on span "Confirm" at bounding box center [925, 506] width 43 height 15
